Goal: Communication & Community: Connect with others

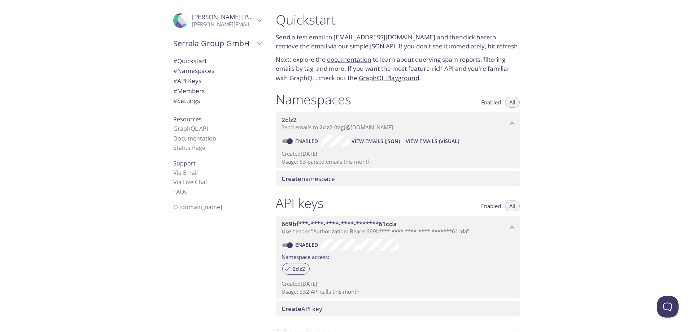
scroll to position [367, 0]
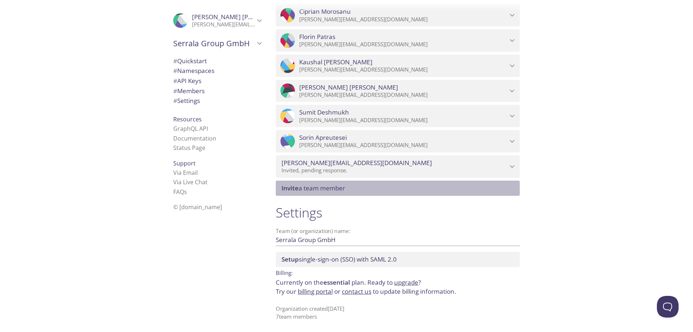
click at [299, 189] on span "Invite a team member" at bounding box center [314, 188] width 64 height 8
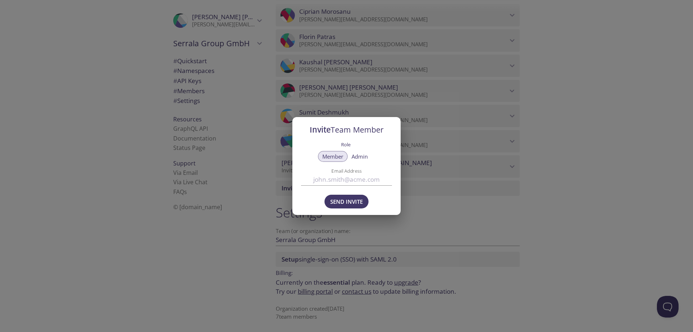
click at [329, 183] on input "Email Address" at bounding box center [346, 180] width 91 height 12
type input "[EMAIL_ADDRESS][DOMAIN_NAME]"
click at [361, 203] on span "Send Invite" at bounding box center [346, 201] width 32 height 9
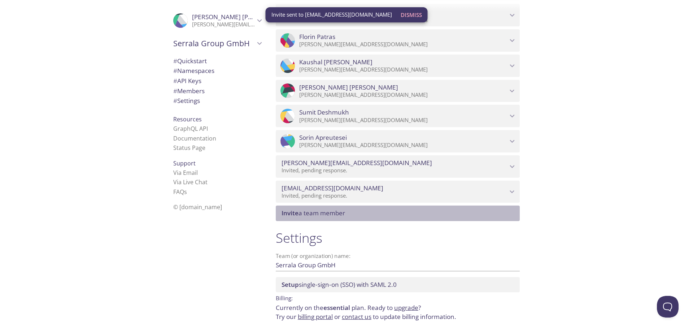
click at [314, 218] on div "Invite a team member" at bounding box center [398, 212] width 244 height 15
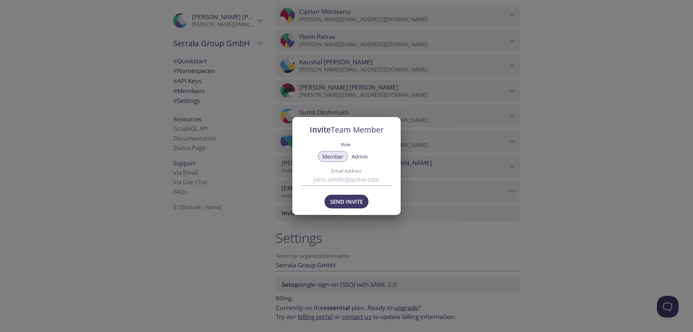
click at [338, 177] on input "Email Address" at bounding box center [346, 180] width 91 height 12
type input "[PERSON_NAME][EMAIL_ADDRESS][DOMAIN_NAME]"
click at [306, 194] on div "Send Invite" at bounding box center [346, 202] width 108 height 25
click at [344, 199] on span "Send Invite" at bounding box center [346, 201] width 32 height 9
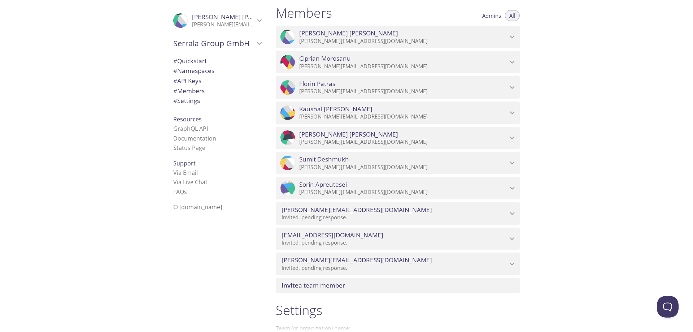
scroll to position [319, 0]
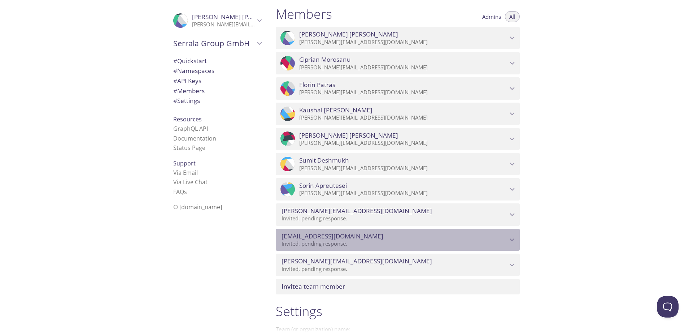
click at [516, 239] on icon "t.anand@serrala.com" at bounding box center [512, 239] width 9 height 9
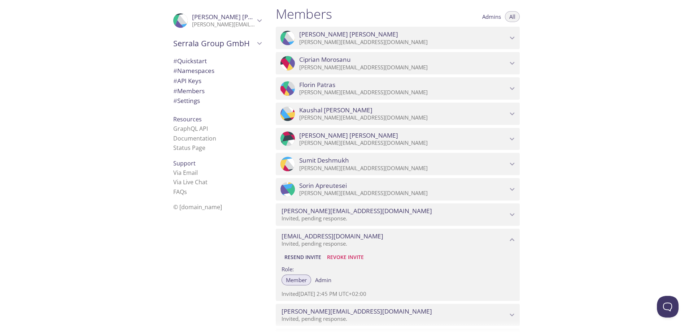
click at [301, 259] on span "Resend Invite" at bounding box center [303, 257] width 37 height 9
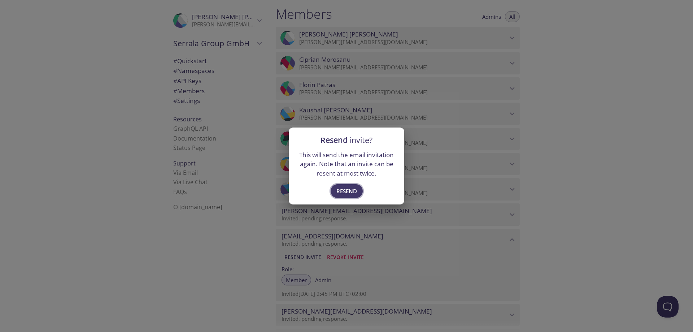
click at [337, 188] on span "Resend" at bounding box center [346, 190] width 21 height 9
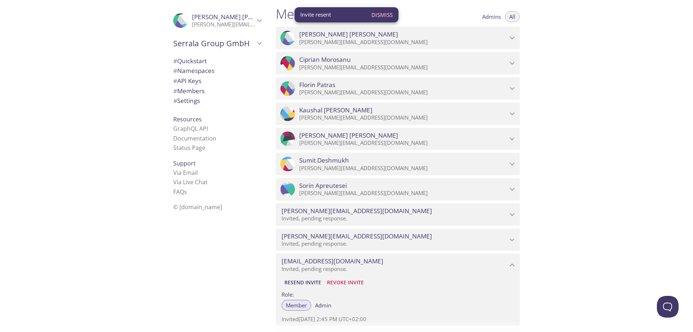
click at [509, 263] on icon "t.anand@serrala.com" at bounding box center [512, 264] width 9 height 9
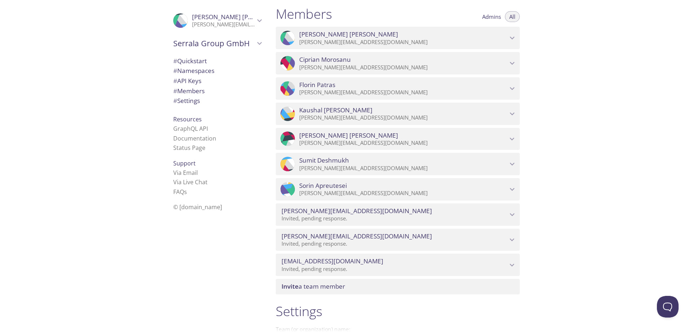
click at [509, 238] on icon "t.patel@serrala.com" at bounding box center [512, 239] width 9 height 9
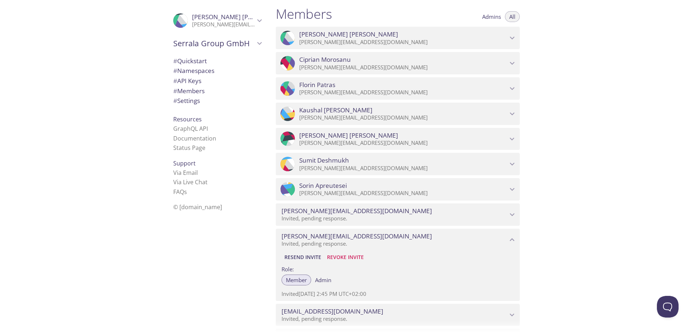
click at [509, 238] on icon "t.patel@serrala.com" at bounding box center [512, 239] width 9 height 9
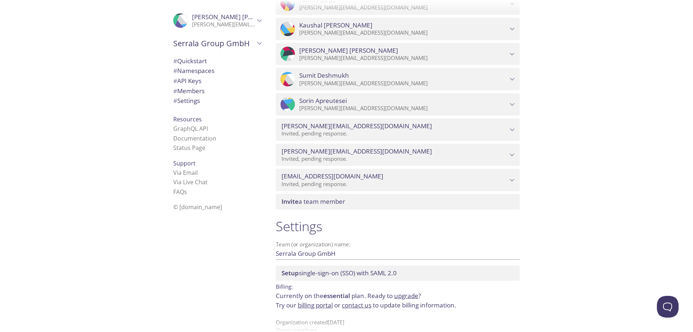
scroll to position [418, 0]
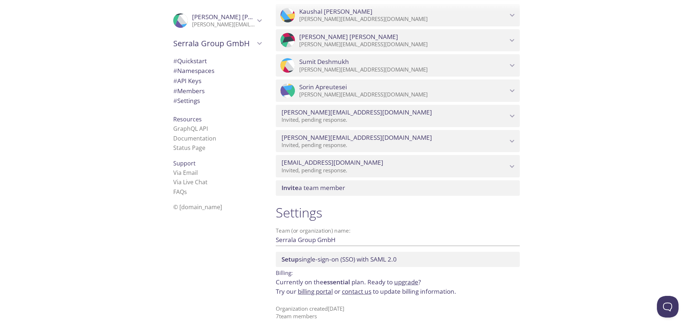
click at [304, 292] on link "billing portal" at bounding box center [315, 291] width 35 height 8
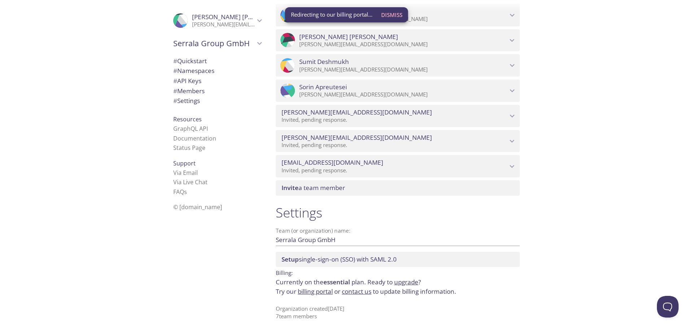
click at [186, 88] on span "# Members" at bounding box center [188, 91] width 31 height 8
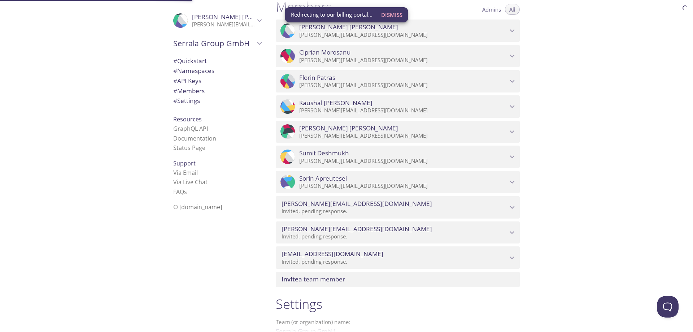
scroll to position [325, 0]
click at [173, 194] on link "FAQ s" at bounding box center [180, 192] width 14 height 8
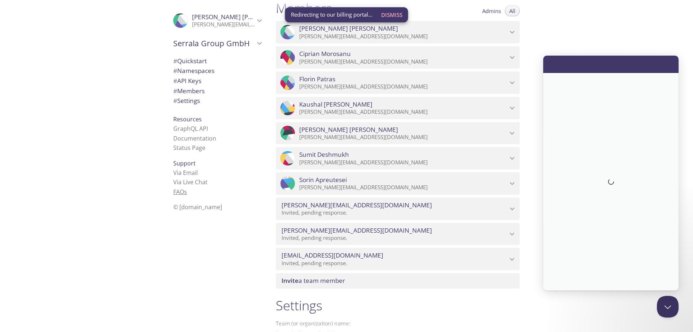
scroll to position [0, 0]
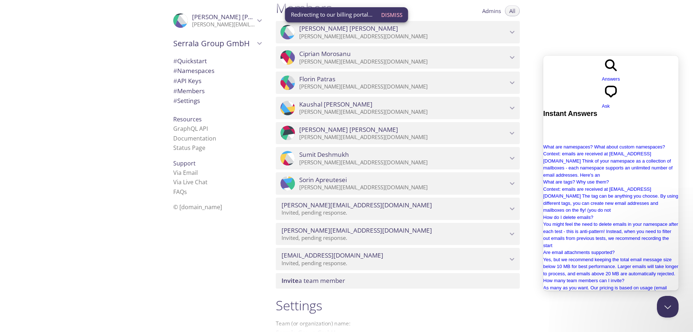
click at [651, 39] on div "Quickstart Send a test email to 2clz2.test@inbox.testmail.app and then click he…" at bounding box center [481, 166] width 423 height 332
click at [672, 306] on button "Close Beacon popover" at bounding box center [667, 305] width 22 height 22
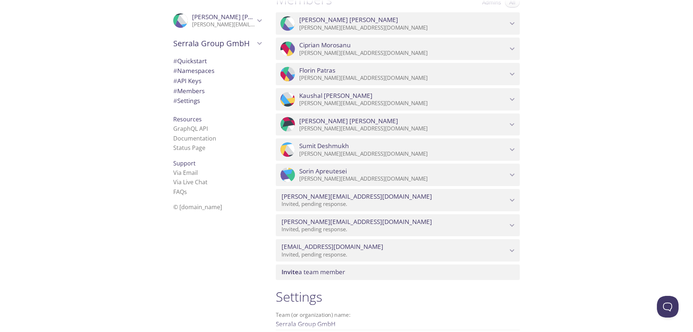
scroll to position [329, 0]
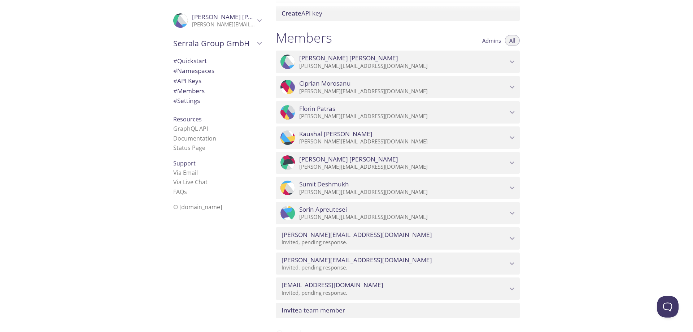
scroll to position [291, 0]
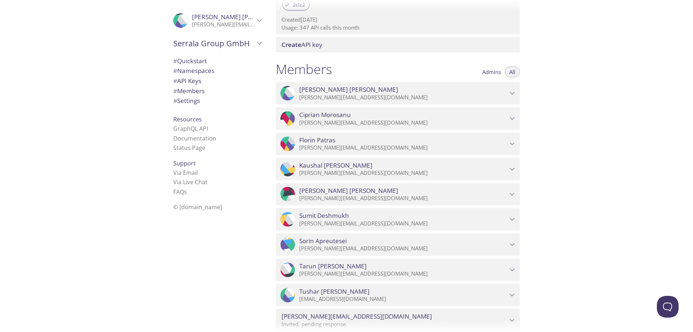
scroll to position [290, 0]
